Goal: Book appointment/travel/reservation

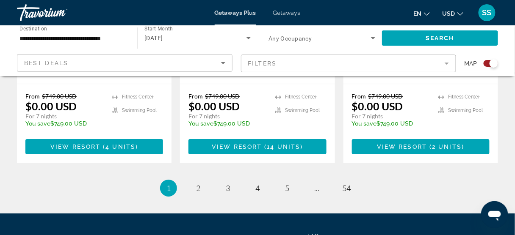
scroll to position [1337, 0]
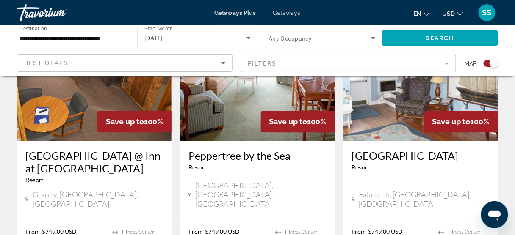
click at [315, 61] on mat-form-field "Filters" at bounding box center [349, 64] width 216 height 18
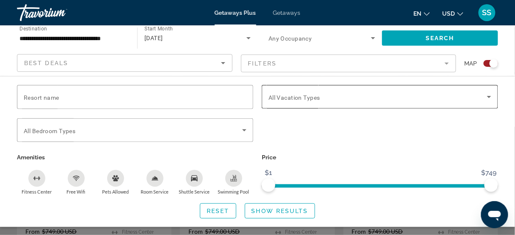
click at [305, 100] on span "All Vacation Types" at bounding box center [294, 97] width 52 height 7
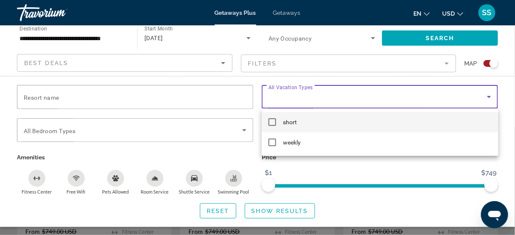
click at [293, 122] on span "short" at bounding box center [290, 122] width 14 height 10
click at [274, 215] on div at bounding box center [257, 117] width 515 height 235
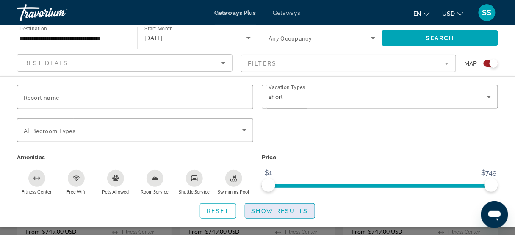
click at [271, 213] on span "Show Results" at bounding box center [280, 211] width 57 height 7
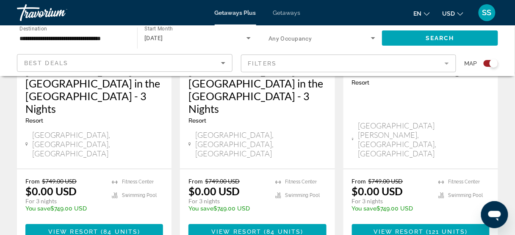
scroll to position [1409, 0]
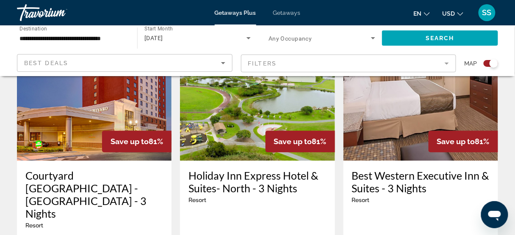
scroll to position [1389, 0]
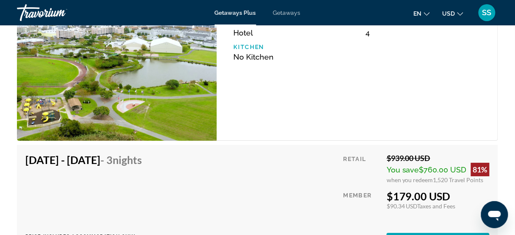
scroll to position [1389, 0]
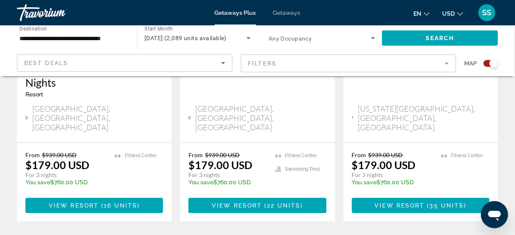
scroll to position [1490, 0]
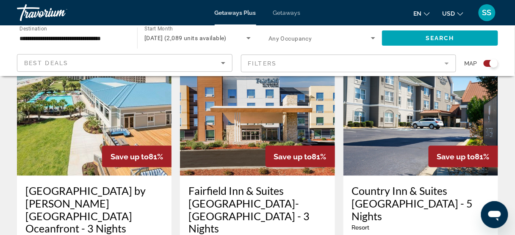
scroll to position [1023, 0]
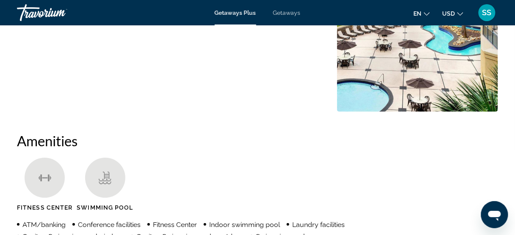
scroll to position [677, 0]
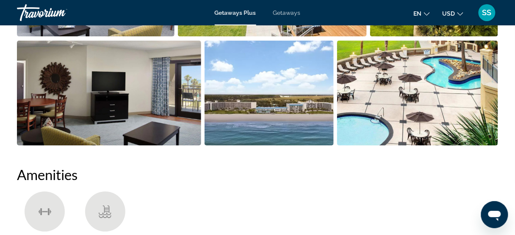
click at [257, 105] on img "Open full-screen image slider" at bounding box center [269, 93] width 129 height 105
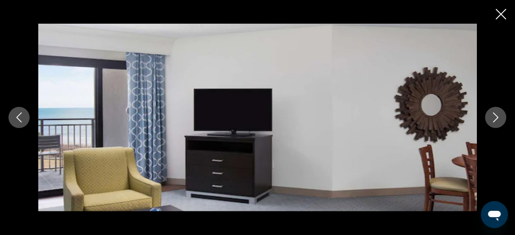
click at [493, 119] on icon "Next image" at bounding box center [496, 118] width 10 height 10
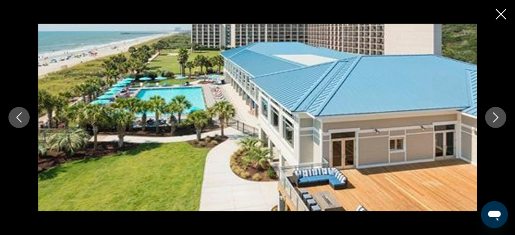
click at [492, 119] on icon "Next image" at bounding box center [496, 118] width 10 height 10
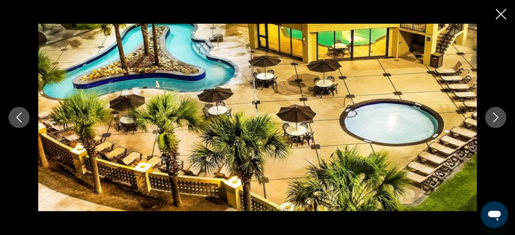
click at [492, 119] on icon "Next image" at bounding box center [496, 118] width 10 height 10
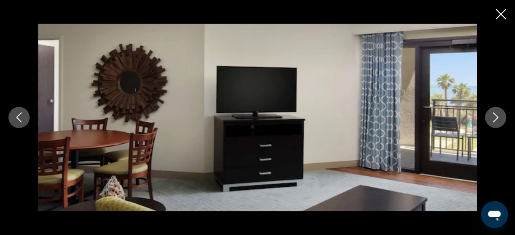
click at [492, 119] on icon "Next image" at bounding box center [496, 118] width 10 height 10
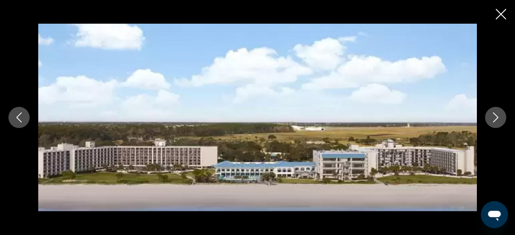
click at [492, 117] on icon "Next image" at bounding box center [496, 118] width 10 height 10
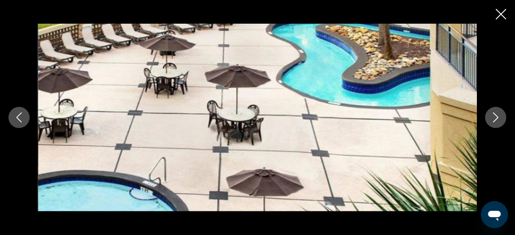
click at [500, 18] on icon "Close slideshow" at bounding box center [501, 14] width 11 height 11
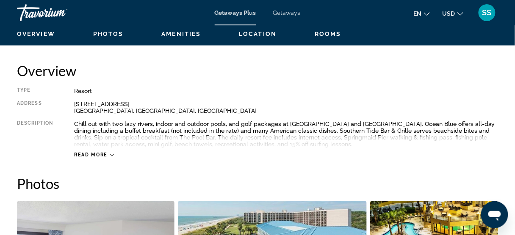
scroll to position [406, 0]
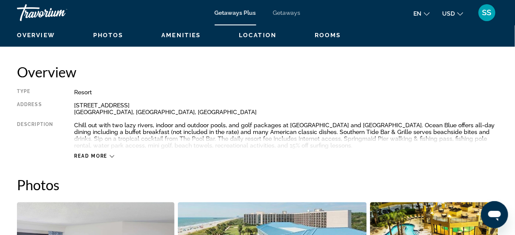
click at [93, 158] on span "Read more" at bounding box center [90, 157] width 33 height 6
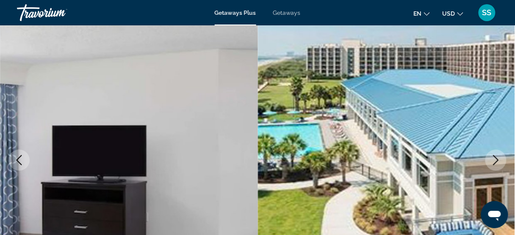
scroll to position [0, 0]
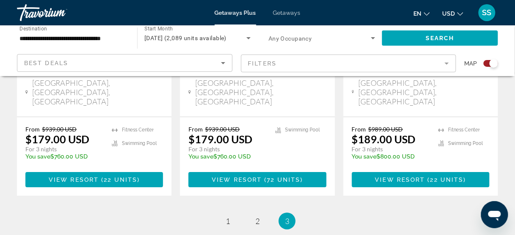
scroll to position [1498, 0]
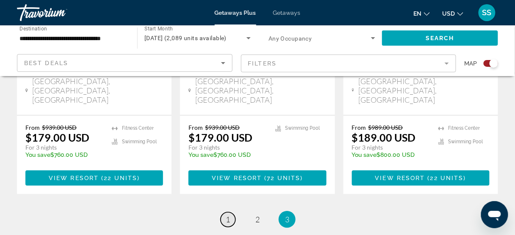
click at [224, 213] on link "page 1" at bounding box center [228, 220] width 15 height 15
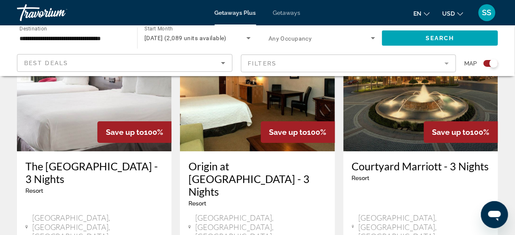
scroll to position [745, 0]
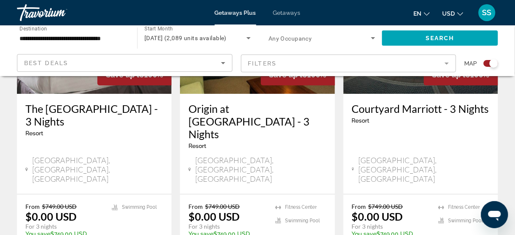
drag, startPoint x: 26, startPoint y: 85, endPoint x: 107, endPoint y: 100, distance: 81.9
click at [107, 100] on div "The Flamingo Hotel and Tower - 3 Nights Resort - This is an adults only resort …" at bounding box center [94, 144] width 155 height 100
click at [59, 102] on h3 "The [GEOGRAPHIC_DATA] - 3 Nights" at bounding box center [94, 114] width 138 height 25
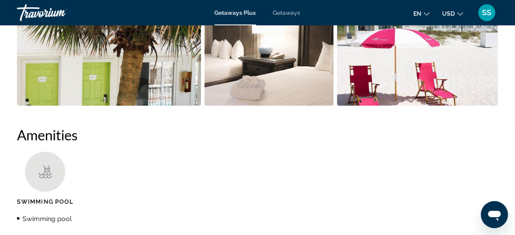
scroll to position [711, 0]
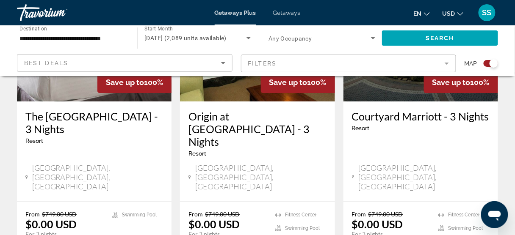
scroll to position [745, 0]
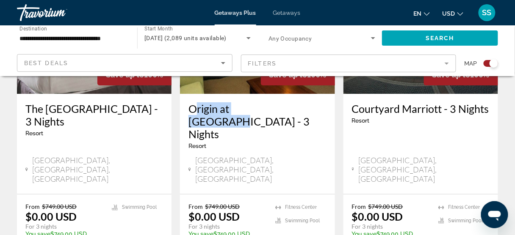
drag, startPoint x: 184, startPoint y: 87, endPoint x: 275, endPoint y: 88, distance: 90.6
click at [275, 94] on div "Origin at Seahaven - 3 Nights Resort - This is an adults only resort Panama Cit…" at bounding box center [257, 144] width 155 height 100
copy h3 "Origin at Seahaven"
click at [55, 104] on h3 "The [GEOGRAPHIC_DATA] - 3 Nights" at bounding box center [94, 114] width 138 height 25
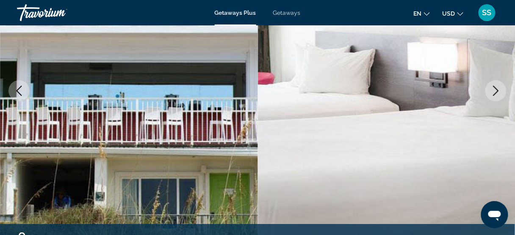
scroll to position [271, 0]
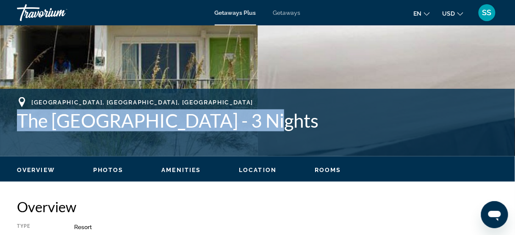
drag, startPoint x: 21, startPoint y: 120, endPoint x: 264, endPoint y: 130, distance: 243.7
click at [264, 130] on div "Panama City Beach, FL, USA The Flamingo Hotel and Tower - 3 Nights Address 1552…" at bounding box center [257, 122] width 515 height 51
copy h1 "The Flamingo Hotel and Tower"
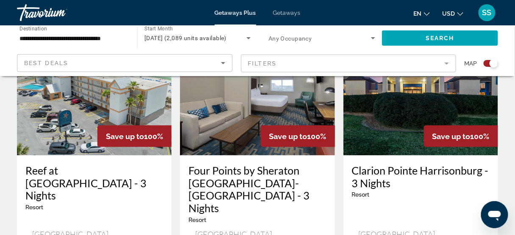
scroll to position [1016, 0]
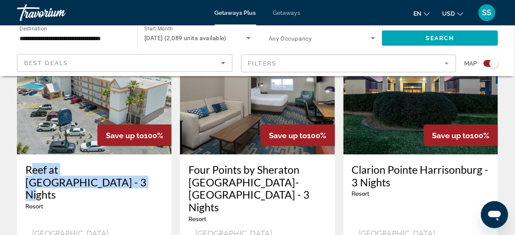
drag, startPoint x: 22, startPoint y: 111, endPoint x: 62, endPoint y: 129, distance: 43.8
click at [62, 155] on div "Reef at Seahaven Beach Resorts - 3 Nights Resort - This is an adults only resor…" at bounding box center [94, 211] width 155 height 113
copy h3 "Reef at Seahaven Beach Resorts"
click at [251, 163] on h3 "Four Points by Sheraton [GEOGRAPHIC_DATA]-[GEOGRAPHIC_DATA] - 3 Nights" at bounding box center [257, 188] width 138 height 51
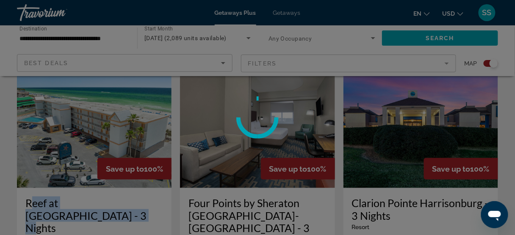
scroll to position [982, 0]
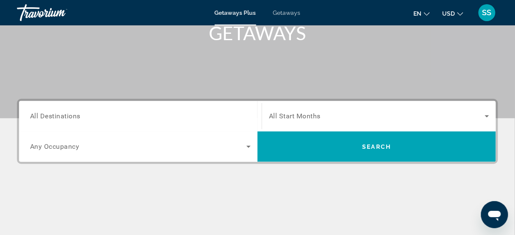
click at [308, 116] on span "All Start Months" at bounding box center [295, 117] width 52 height 8
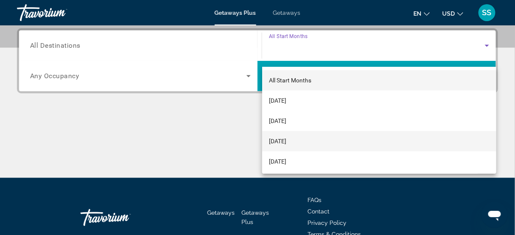
scroll to position [207, 0]
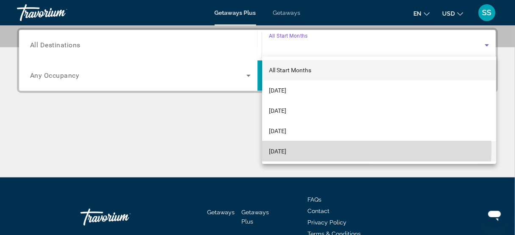
click at [286, 149] on span "[DATE]" at bounding box center [277, 152] width 17 height 10
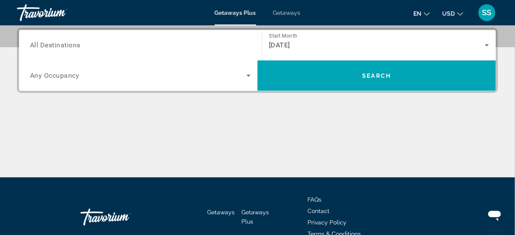
click at [171, 37] on div "Search widget" at bounding box center [140, 45] width 221 height 24
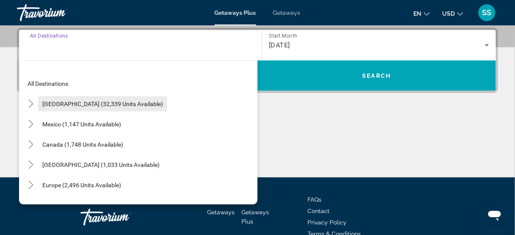
click at [92, 97] on span "Search widget" at bounding box center [102, 104] width 129 height 20
type input "**********"
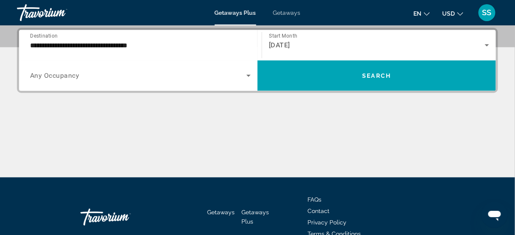
click at [227, 82] on div "Search widget" at bounding box center [140, 76] width 221 height 24
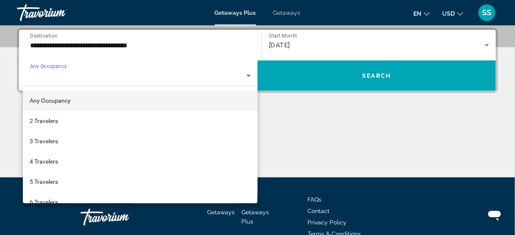
click at [325, 77] on div at bounding box center [257, 117] width 515 height 235
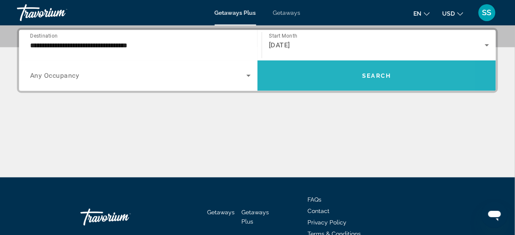
click at [324, 76] on span "Search widget" at bounding box center [376, 76] width 238 height 20
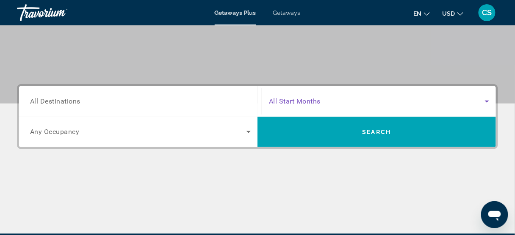
click at [332, 106] on span "Search widget" at bounding box center [377, 102] width 216 height 10
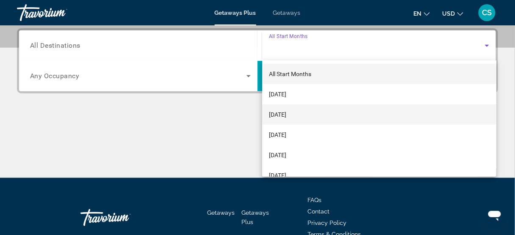
scroll to position [207, 0]
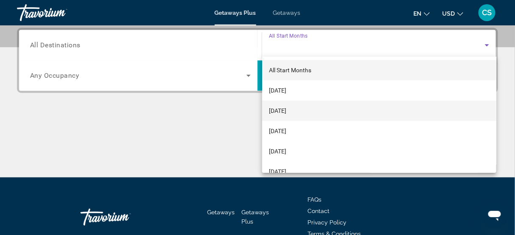
click at [306, 115] on mat-option "[DATE]" at bounding box center [379, 111] width 234 height 20
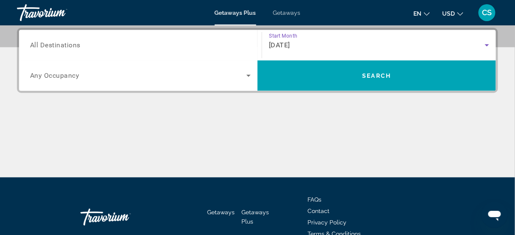
click at [199, 46] on input "Destination All Destinations" at bounding box center [140, 46] width 221 height 10
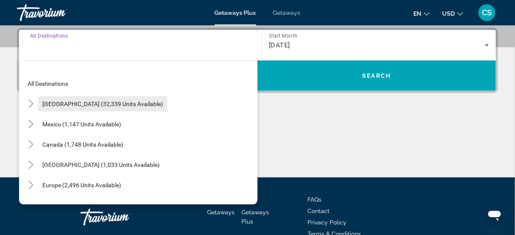
click at [97, 101] on span "[GEOGRAPHIC_DATA] (32,339 units available)" at bounding box center [102, 104] width 121 height 7
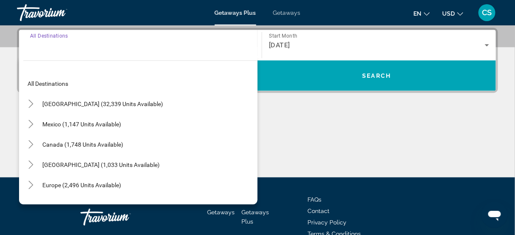
type input "**********"
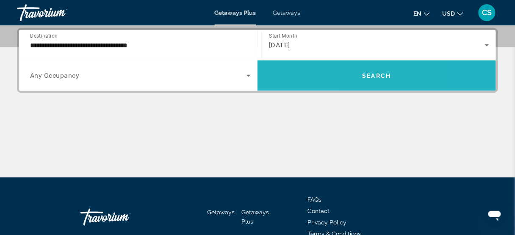
click at [312, 62] on span "Search widget" at bounding box center [376, 76] width 238 height 30
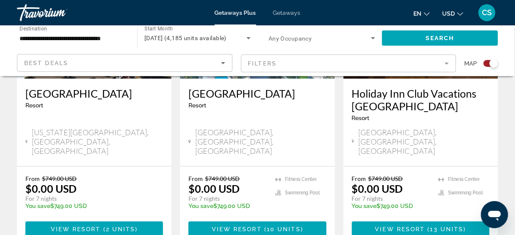
scroll to position [745, 0]
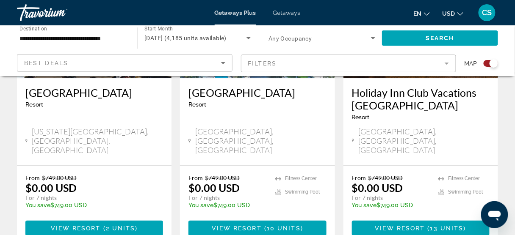
click at [275, 43] on span "Search widget" at bounding box center [319, 38] width 102 height 10
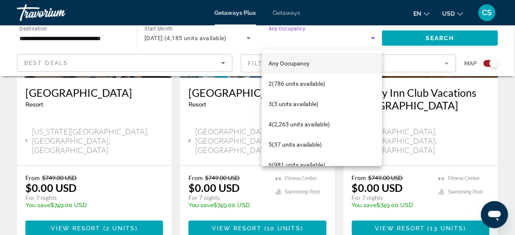
click at [285, 38] on div at bounding box center [257, 117] width 515 height 235
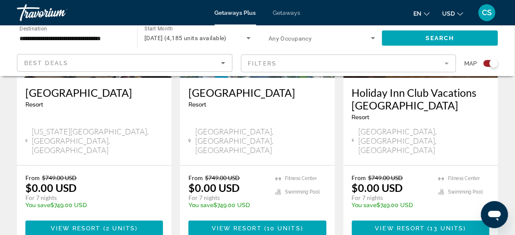
click at [291, 59] on mat-form-field "Filters" at bounding box center [349, 64] width 216 height 18
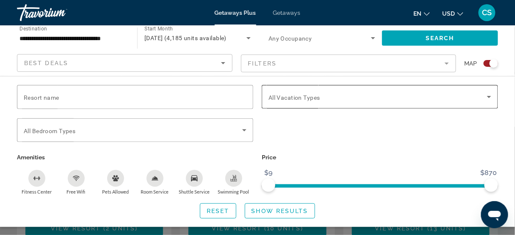
click at [286, 99] on span "All Vacation Types" at bounding box center [294, 97] width 52 height 7
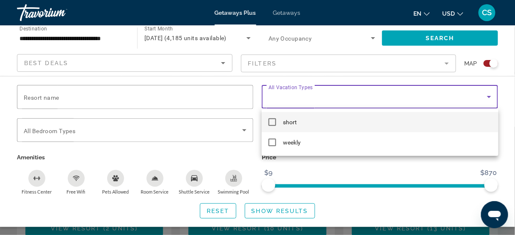
click at [286, 122] on span "short" at bounding box center [290, 122] width 14 height 10
click at [292, 211] on div at bounding box center [257, 117] width 515 height 235
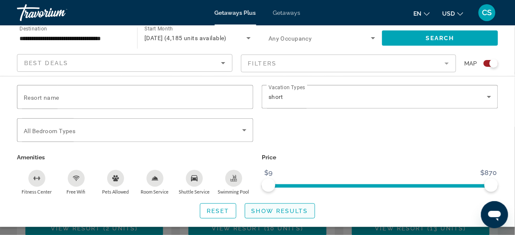
click at [290, 208] on span "Show Results" at bounding box center [280, 211] width 57 height 7
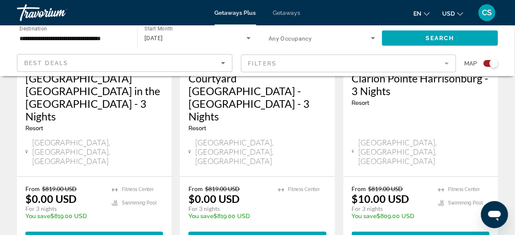
scroll to position [1490, 0]
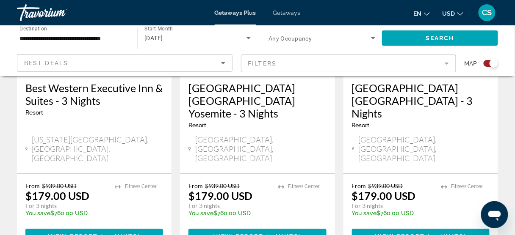
scroll to position [1468, 0]
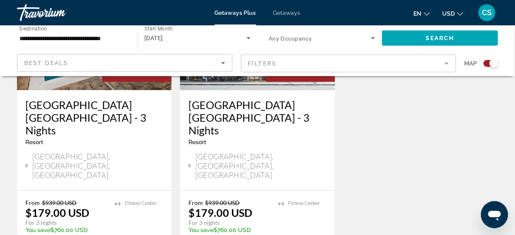
scroll to position [474, 0]
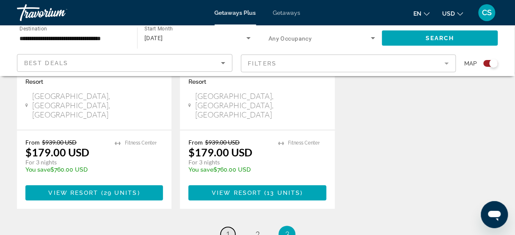
click at [227, 230] on span "1" at bounding box center [228, 234] width 4 height 9
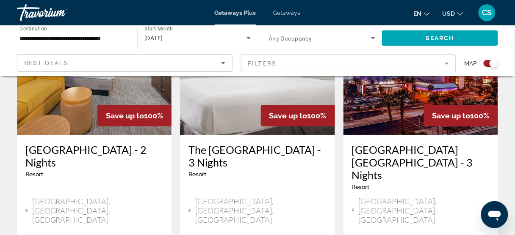
scroll to position [779, 0]
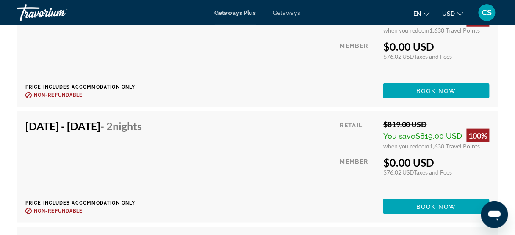
scroll to position [1718, 0]
